Goal: Transaction & Acquisition: Purchase product/service

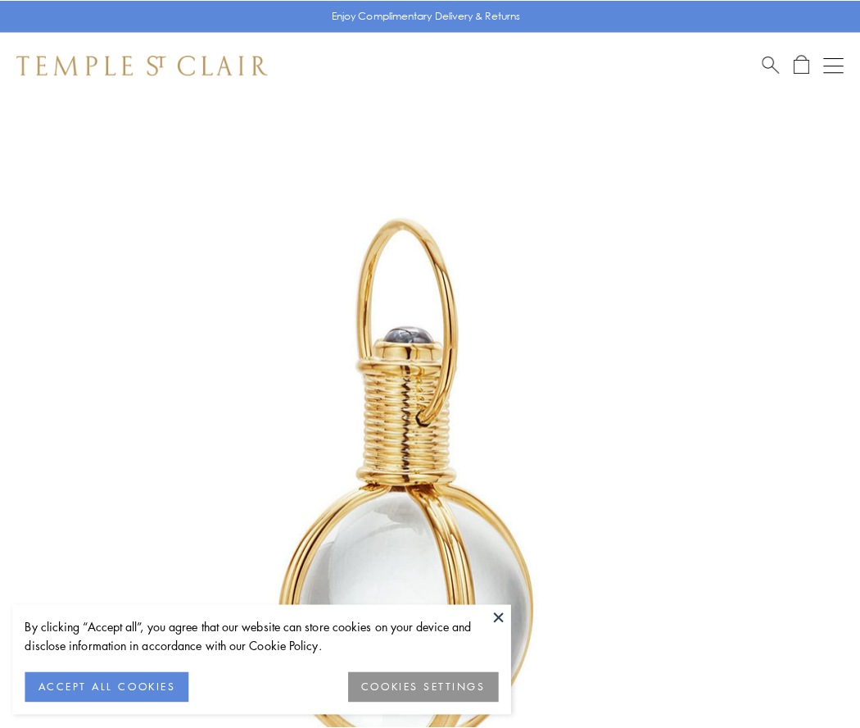
scroll to position [428, 0]
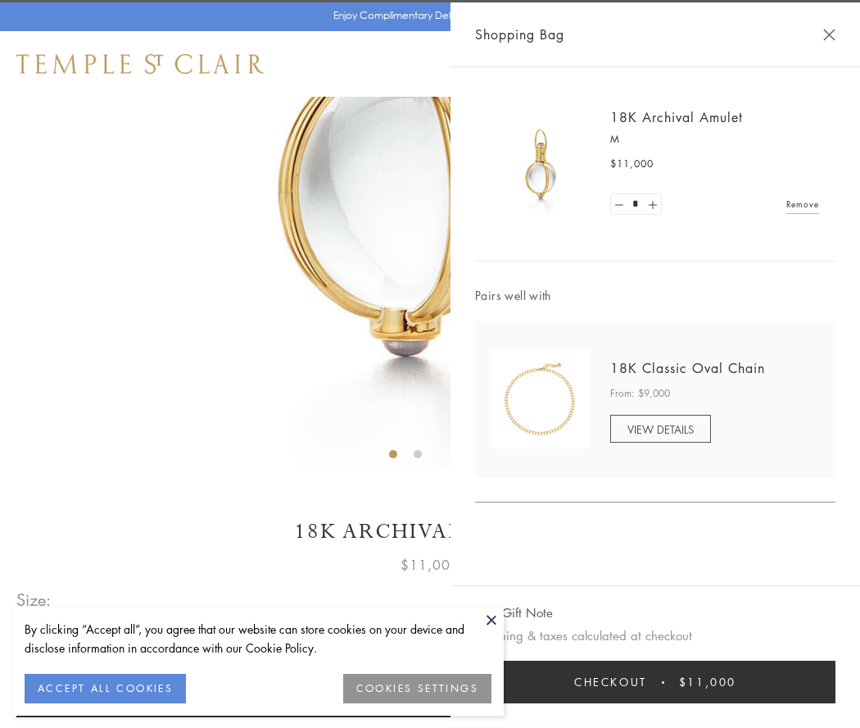
click at [655, 682] on button "Checkout $11,000" at bounding box center [655, 681] width 361 height 43
